Goal: Check status: Check status

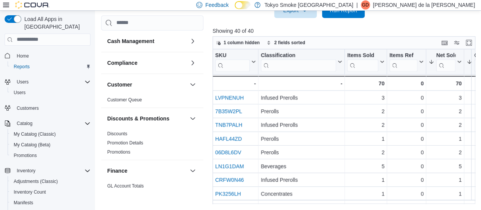
scroll to position [462, 0]
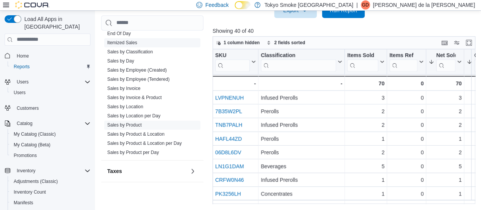
click at [124, 58] on link "Sales by Day" at bounding box center [120, 60] width 27 height 5
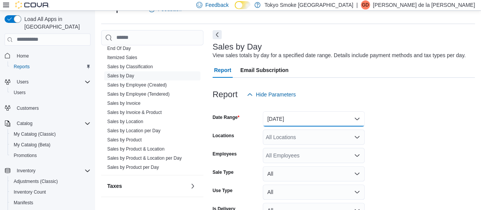
click at [282, 116] on button "[DATE]" at bounding box center [314, 118] width 102 height 15
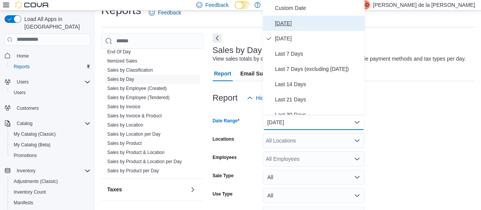
click at [298, 21] on span "[DATE]" at bounding box center [318, 23] width 87 height 9
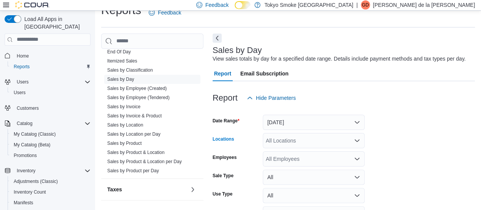
click at [300, 140] on div "All Locations" at bounding box center [314, 140] width 102 height 15
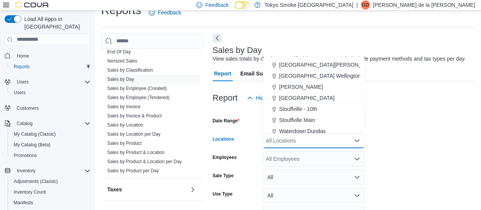
scroll to position [120, 0]
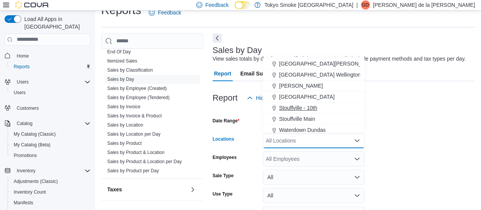
click at [305, 106] on span "Stouffville - 10th" at bounding box center [298, 108] width 38 height 8
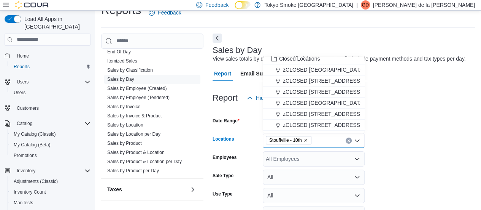
scroll to position [214, 0]
click at [419, 154] on form "Date Range [DATE] Locations [GEOGRAPHIC_DATA] - 10th Combo box. Selected. [GEOG…" at bounding box center [344, 173] width 263 height 137
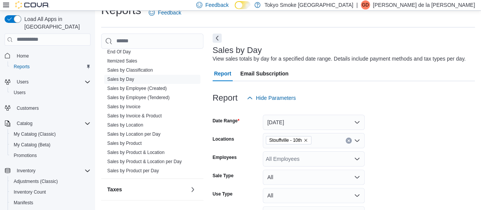
scroll to position [62, 0]
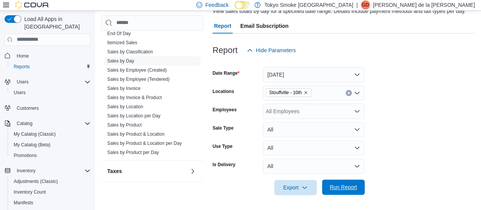
click at [346, 189] on span "Run Report" at bounding box center [343, 187] width 27 height 8
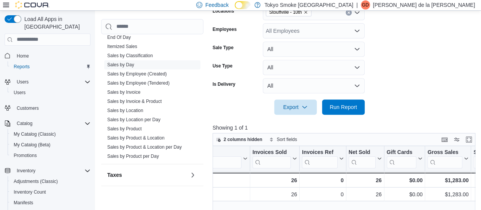
scroll to position [0, 21]
